Goal: Navigation & Orientation: Find specific page/section

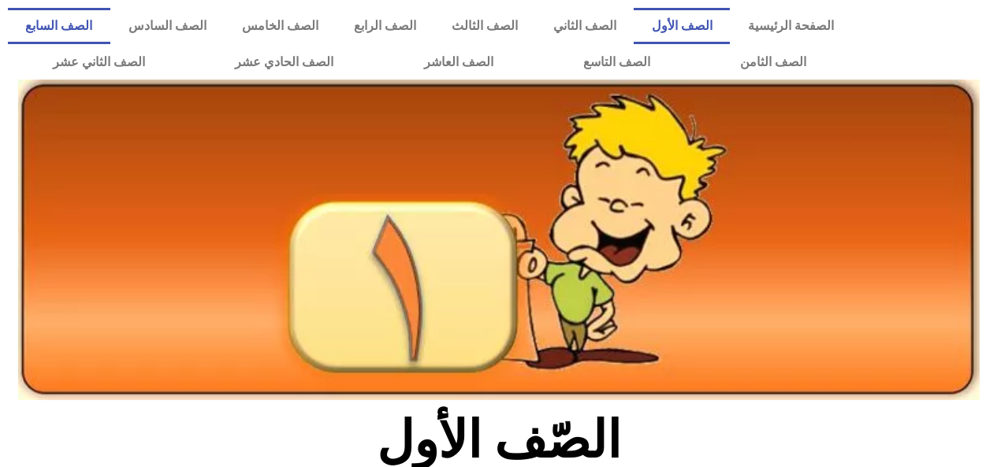
click at [110, 27] on link "الصف السابع" at bounding box center [59, 26] width 102 height 36
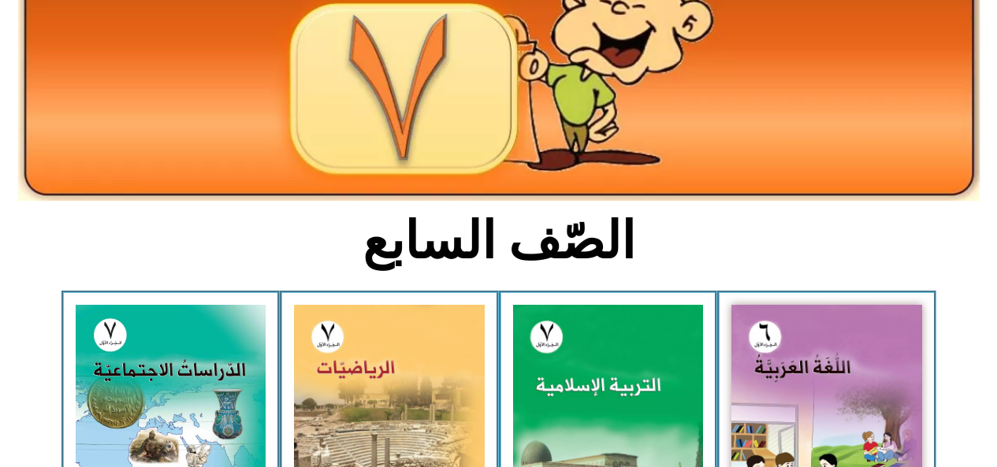
scroll to position [199, 0]
click at [199, 381] on img at bounding box center [171, 423] width 191 height 237
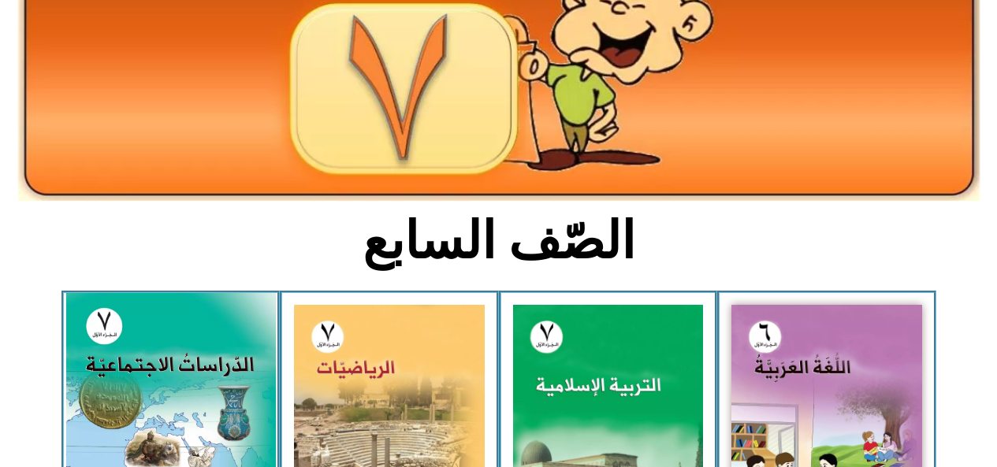
click at [182, 421] on img at bounding box center [170, 423] width 210 height 261
click at [132, 364] on img at bounding box center [170, 423] width 210 height 261
click at [127, 353] on img at bounding box center [170, 423] width 210 height 261
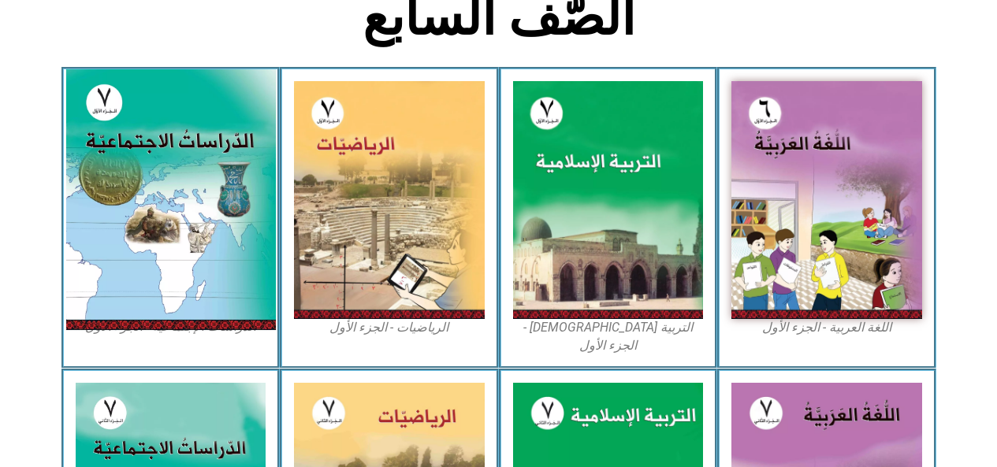
scroll to position [427, 0]
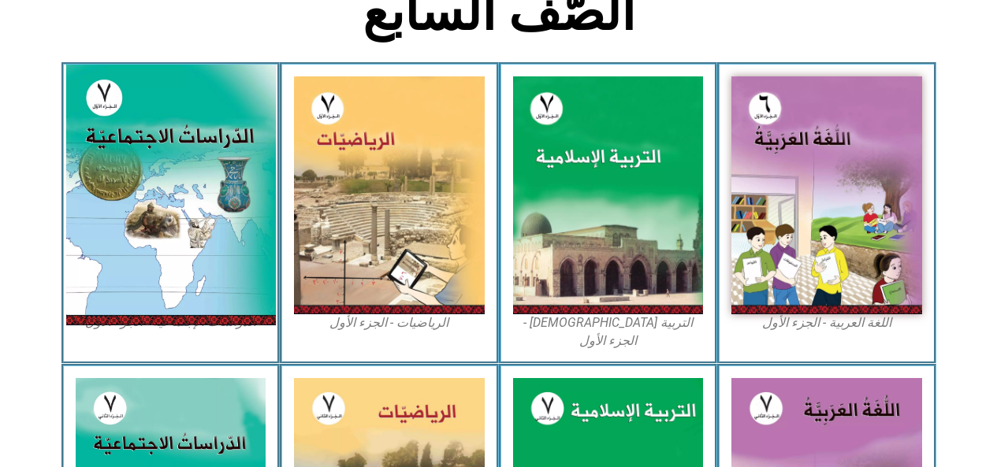
click at [138, 288] on img at bounding box center [170, 195] width 210 height 261
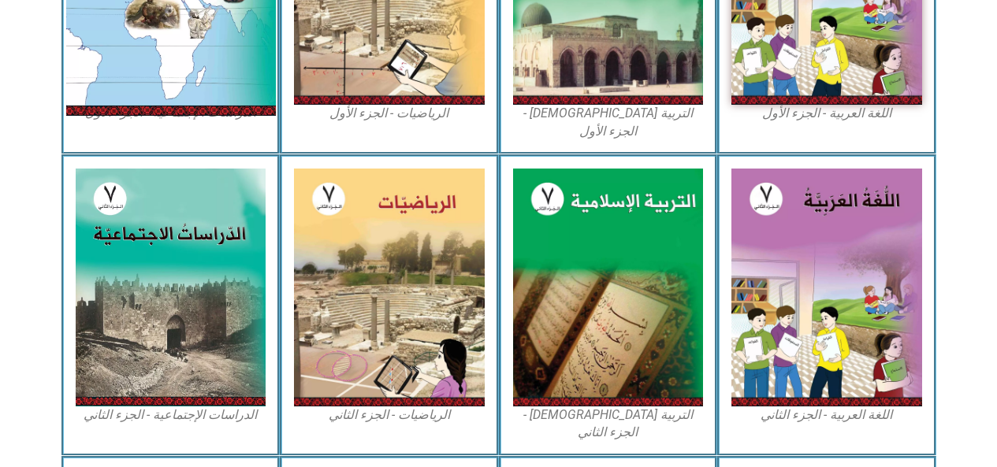
scroll to position [638, 0]
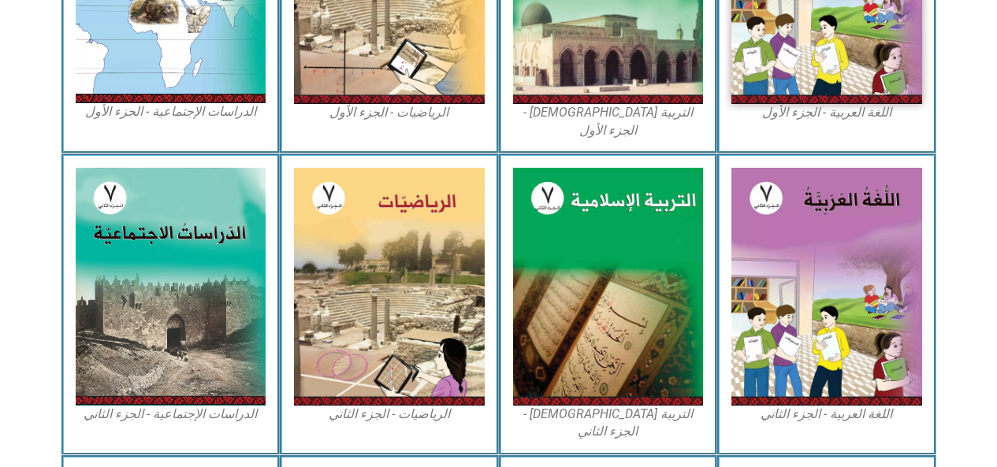
click at [153, 406] on figcaption "الدراسات الإجتماعية - الجزء الثاني" at bounding box center [171, 414] width 191 height 17
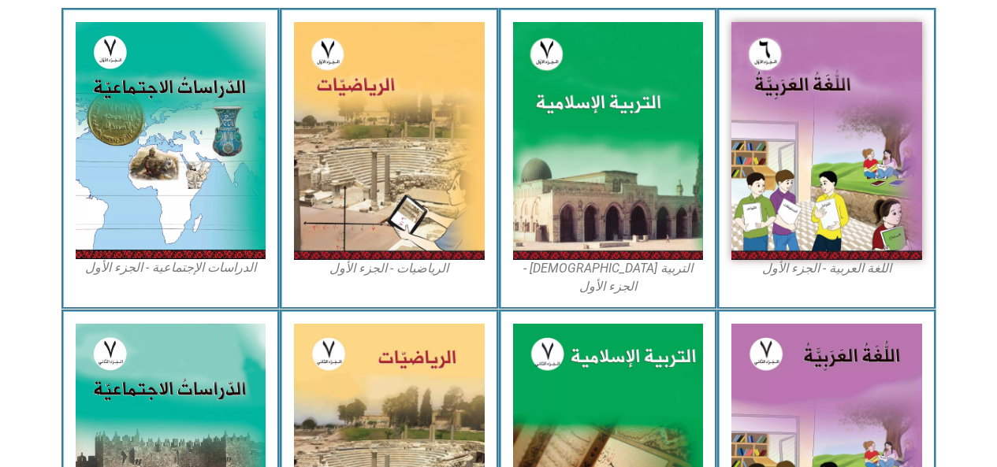
scroll to position [479, 0]
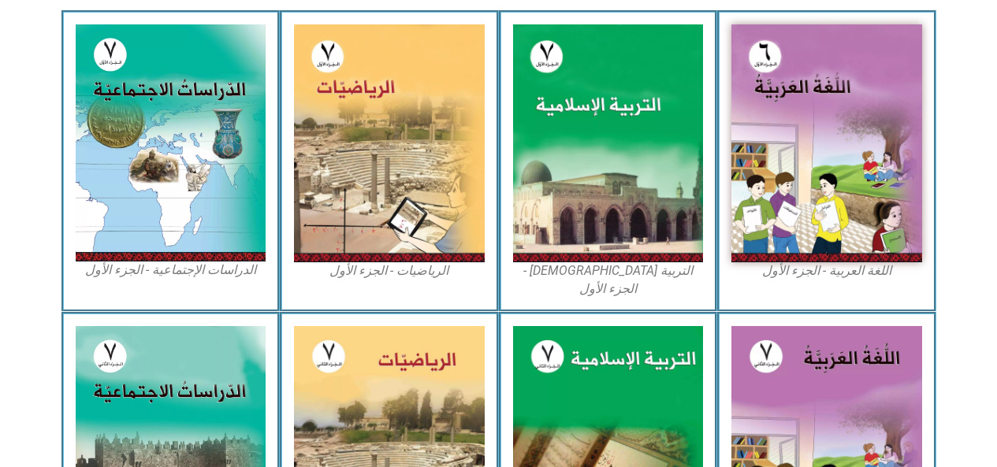
click at [148, 276] on figcaption "الدراسات الإجتماعية - الجزء الأول​" at bounding box center [171, 270] width 191 height 17
click at [145, 277] on figcaption "الدراسات الإجتماعية - الجزء الأول​" at bounding box center [171, 270] width 191 height 17
click at [120, 196] on img at bounding box center [171, 142] width 191 height 237
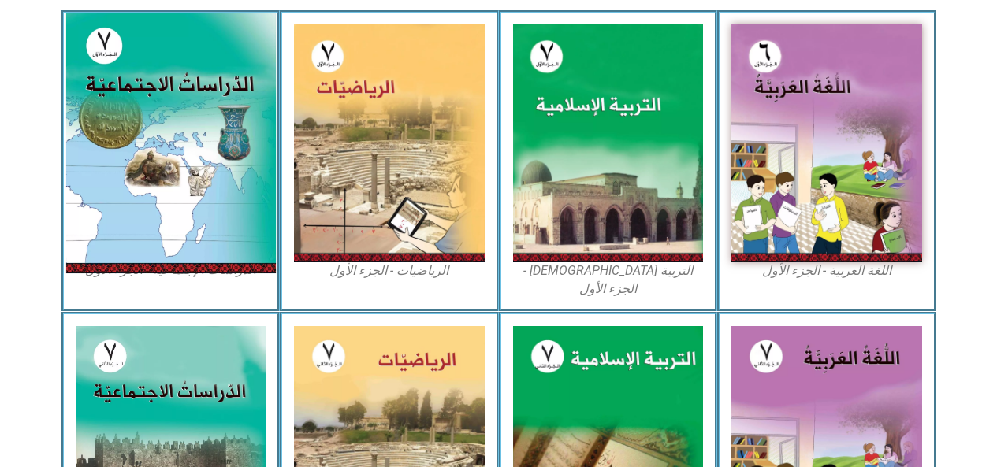
click at [119, 213] on img at bounding box center [170, 143] width 210 height 261
click at [115, 217] on img at bounding box center [170, 143] width 210 height 261
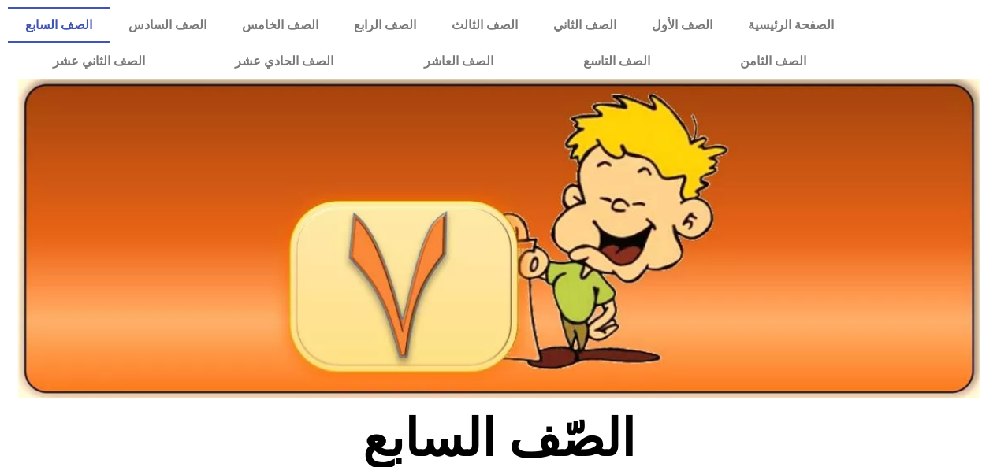
scroll to position [0, 0]
